Goal: Task Accomplishment & Management: Manage account settings

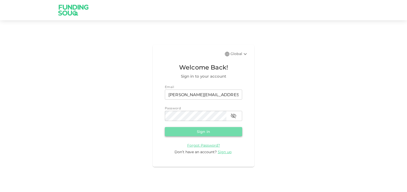
click at [182, 134] on button "Sign in" at bounding box center [203, 131] width 77 height 9
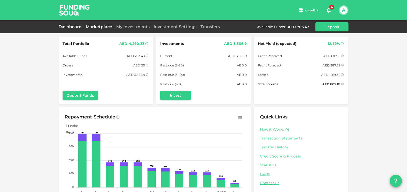
click at [93, 26] on link "Marketplace" at bounding box center [99, 26] width 30 height 5
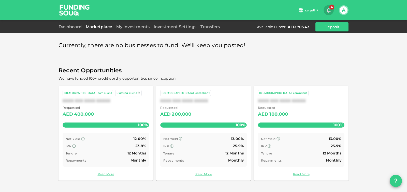
click at [329, 8] on span "4" at bounding box center [331, 7] width 5 height 5
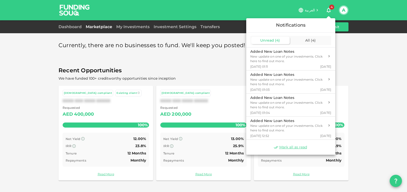
click at [127, 24] on div at bounding box center [203, 96] width 407 height 192
click at [126, 27] on div at bounding box center [203, 96] width 407 height 192
click at [136, 25] on div at bounding box center [203, 96] width 407 height 192
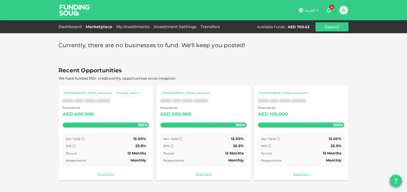
drag, startPoint x: 10, startPoint y: 68, endPoint x: 111, endPoint y: 30, distance: 107.2
click at [11, 68] on div at bounding box center [203, 96] width 407 height 192
click at [130, 27] on link "My Investments" at bounding box center [132, 26] width 37 height 5
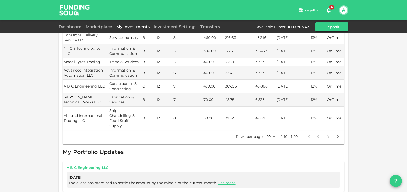
scroll to position [178, 0]
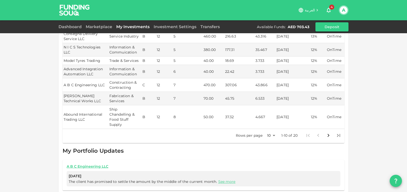
click at [272, 135] on body "العربية 4 A Dashboard Marketplace My Investments Investment Settings Transfers …" at bounding box center [203, 96] width 407 height 192
click at [271, 153] on li "25" at bounding box center [268, 153] width 15 height 9
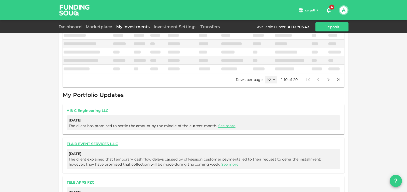
type input "25"
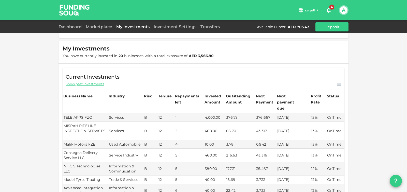
scroll to position [51, 0]
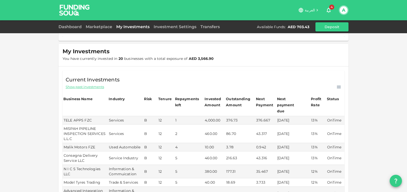
click at [345, 10] on button "A" at bounding box center [343, 10] width 8 height 8
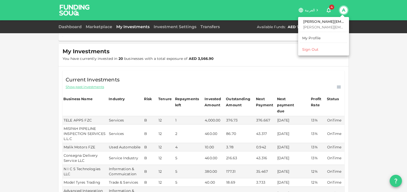
click at [371, 103] on div at bounding box center [203, 96] width 407 height 192
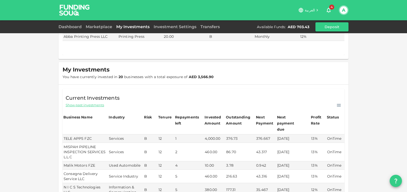
scroll to position [0, 0]
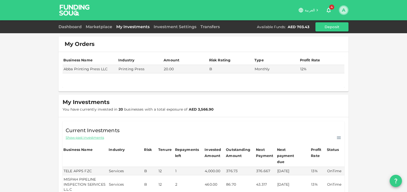
click at [344, 12] on button "A" at bounding box center [343, 10] width 8 height 8
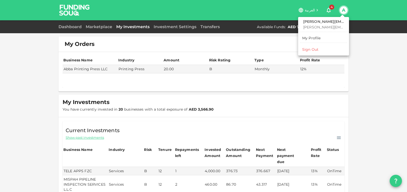
click at [316, 48] on div "Sign Out" at bounding box center [310, 49] width 16 height 5
